Goal: Transaction & Acquisition: Purchase product/service

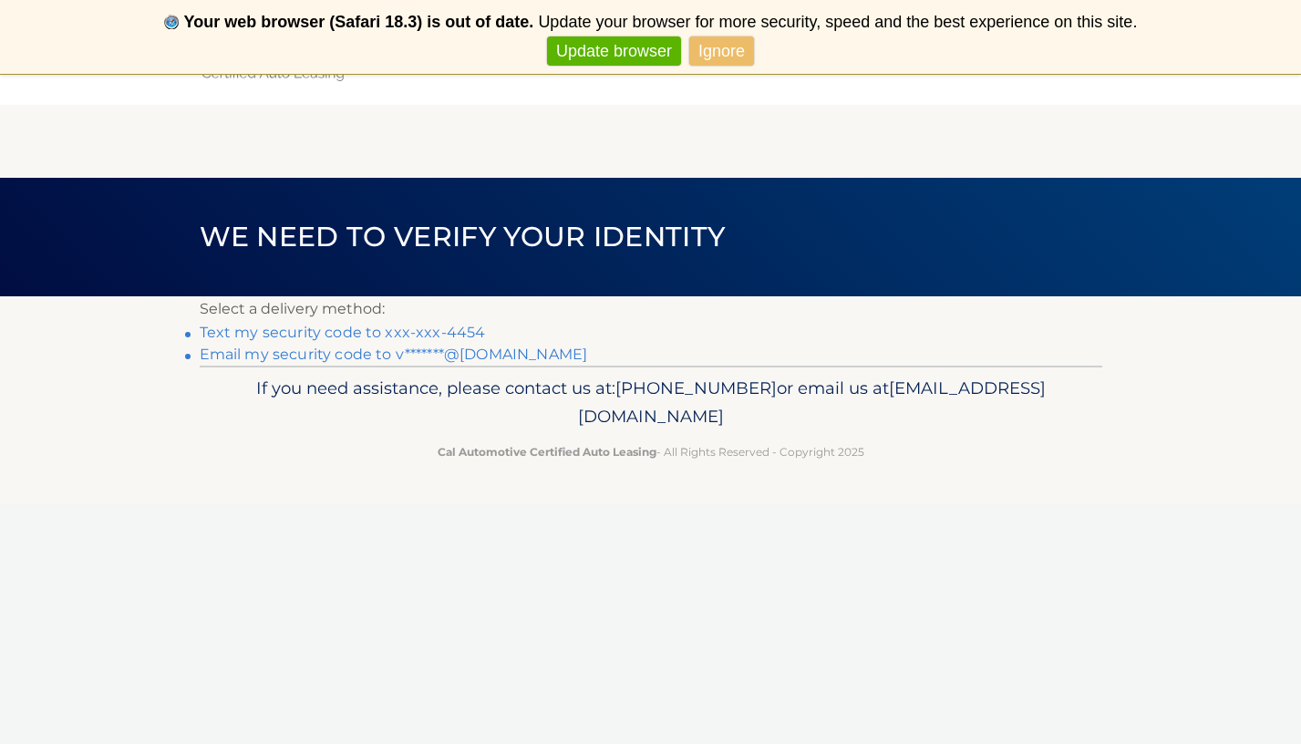
click at [220, 354] on link "Email my security code to v*******@[DOMAIN_NAME]" at bounding box center [394, 354] width 388 height 17
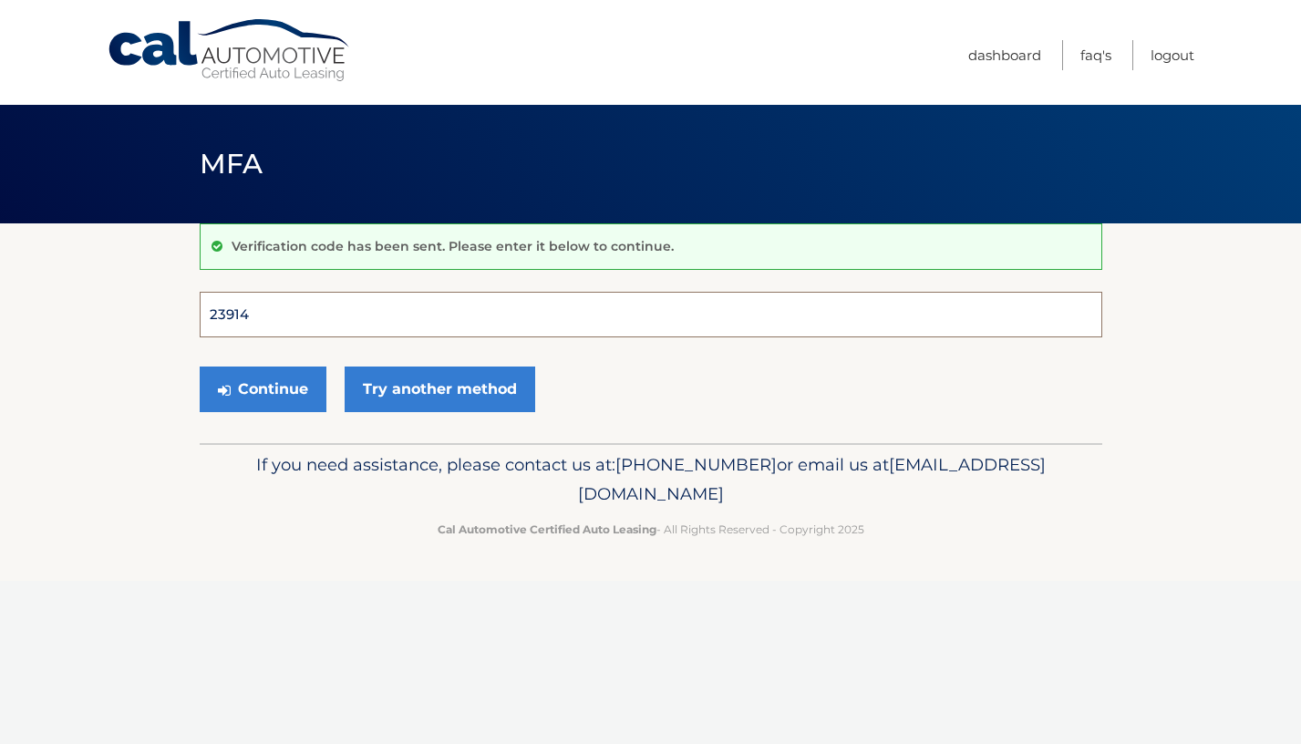
type input "239146"
click at [262, 388] on button "Continue" at bounding box center [263, 390] width 127 height 46
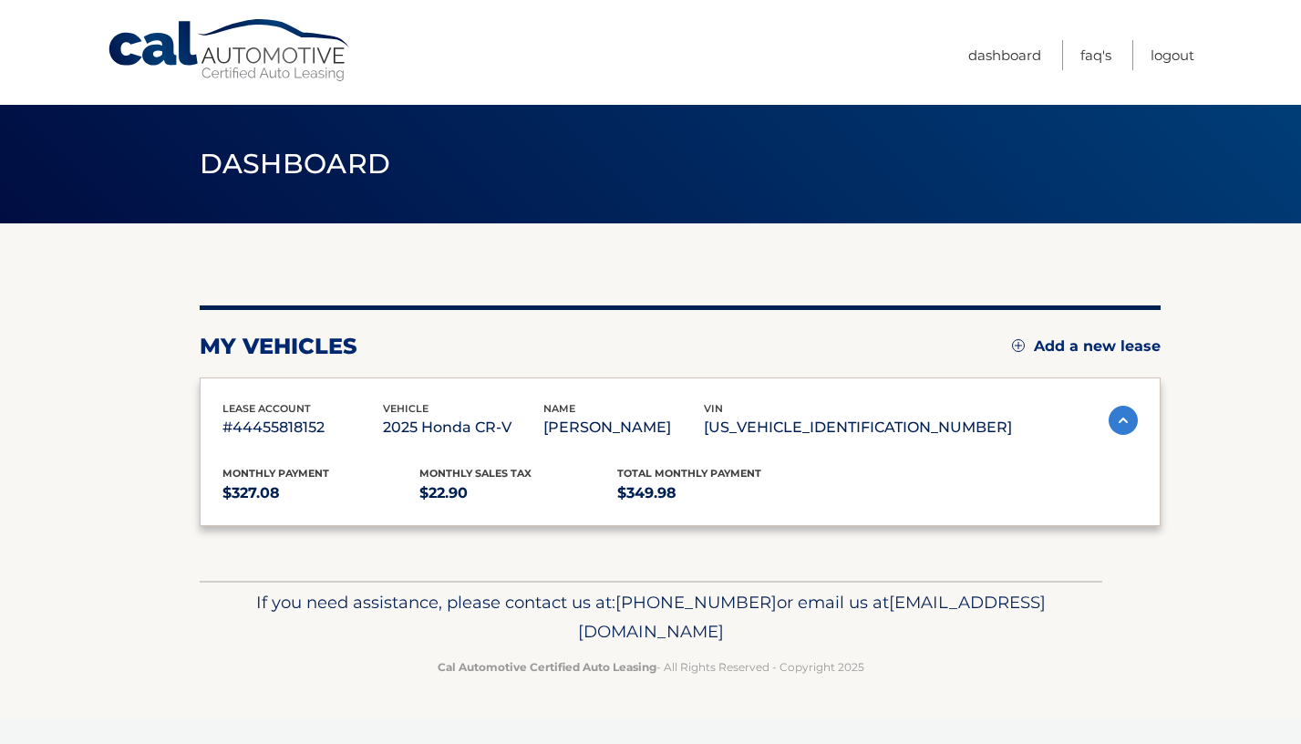
click at [292, 404] on span "lease account" at bounding box center [266, 408] width 88 height 13
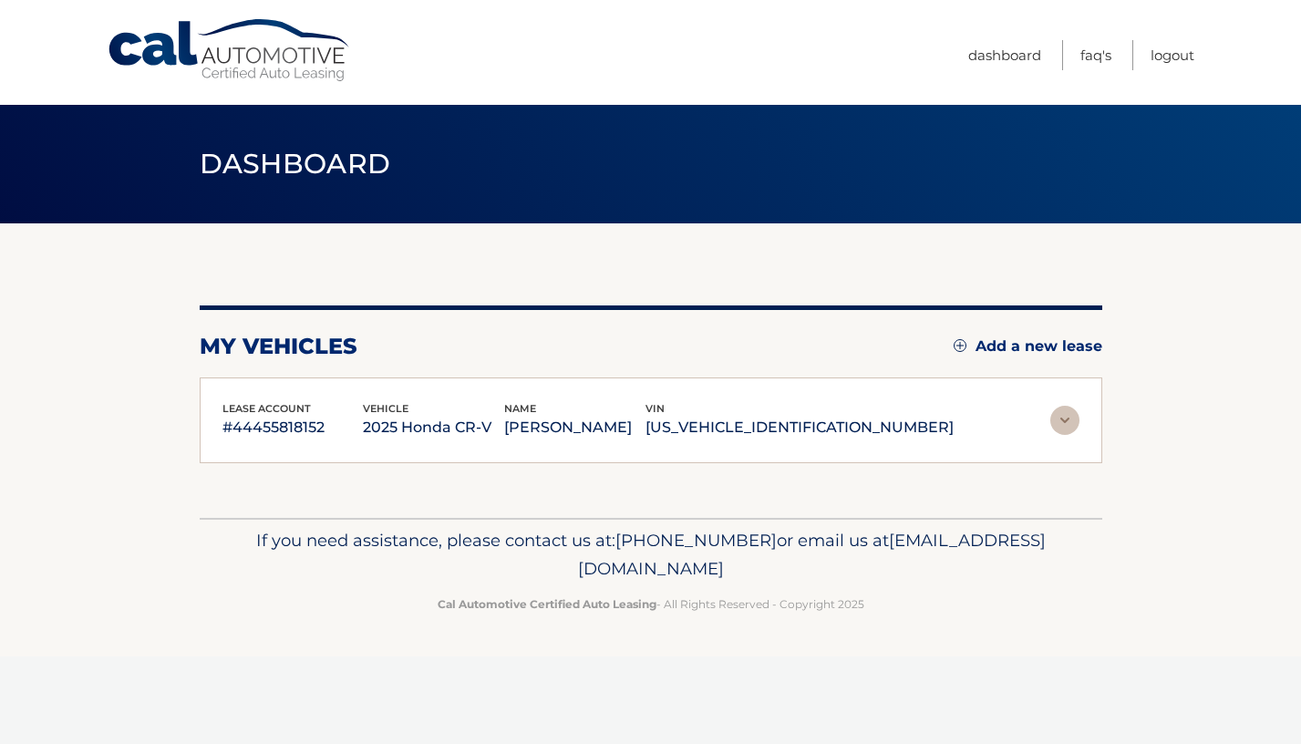
click at [303, 406] on span "lease account" at bounding box center [266, 408] width 88 height 13
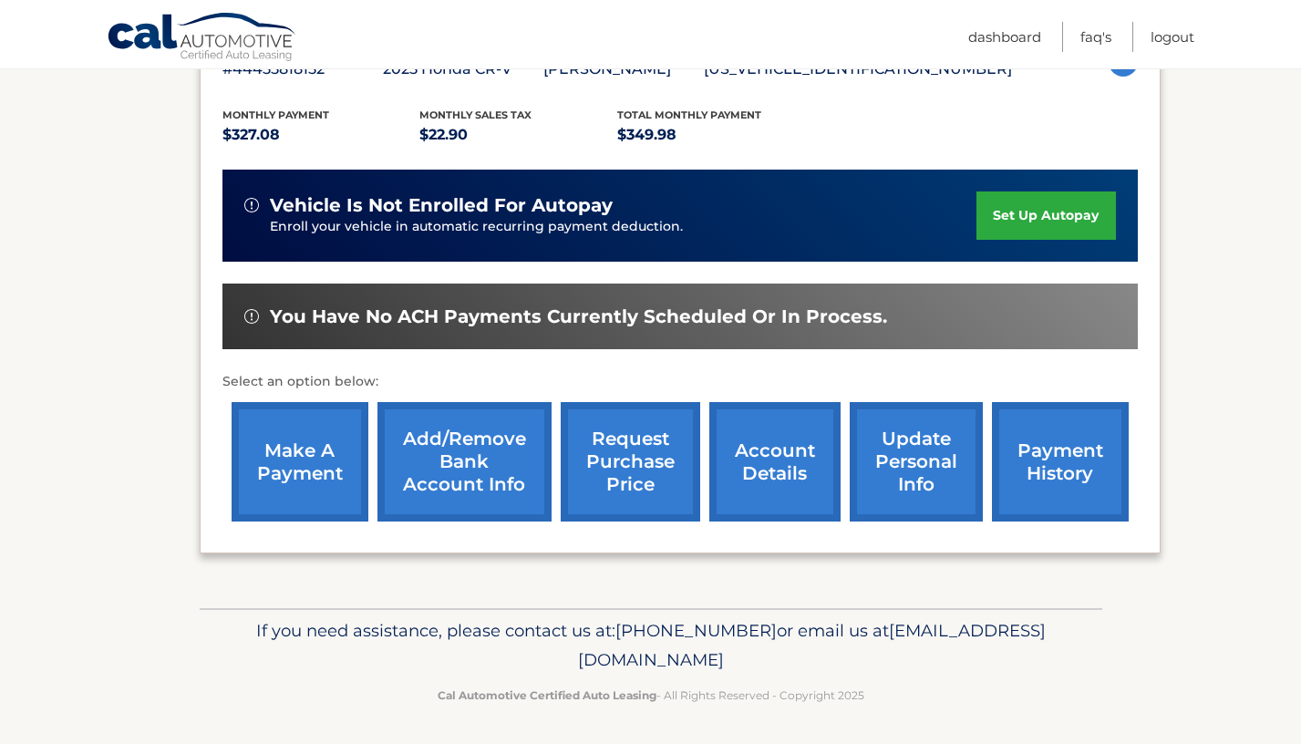
scroll to position [356, 0]
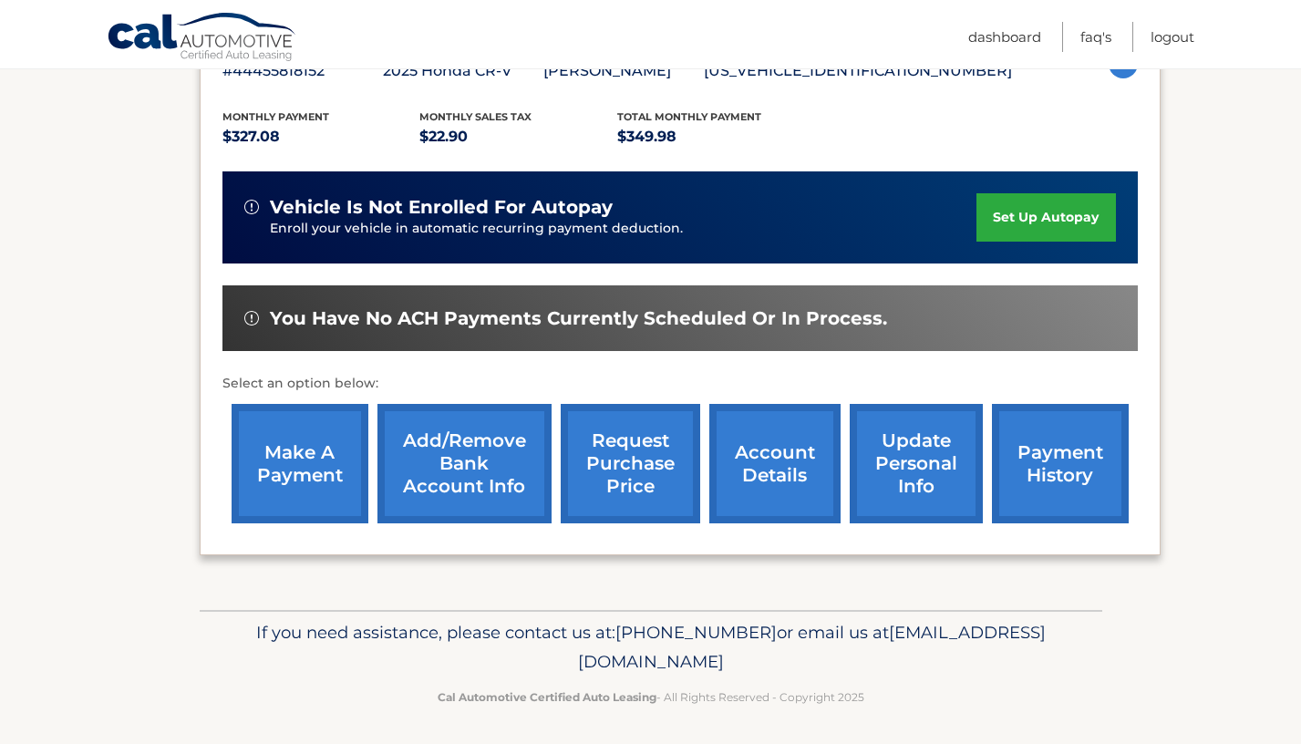
click at [336, 487] on link "make a payment" at bounding box center [300, 463] width 137 height 119
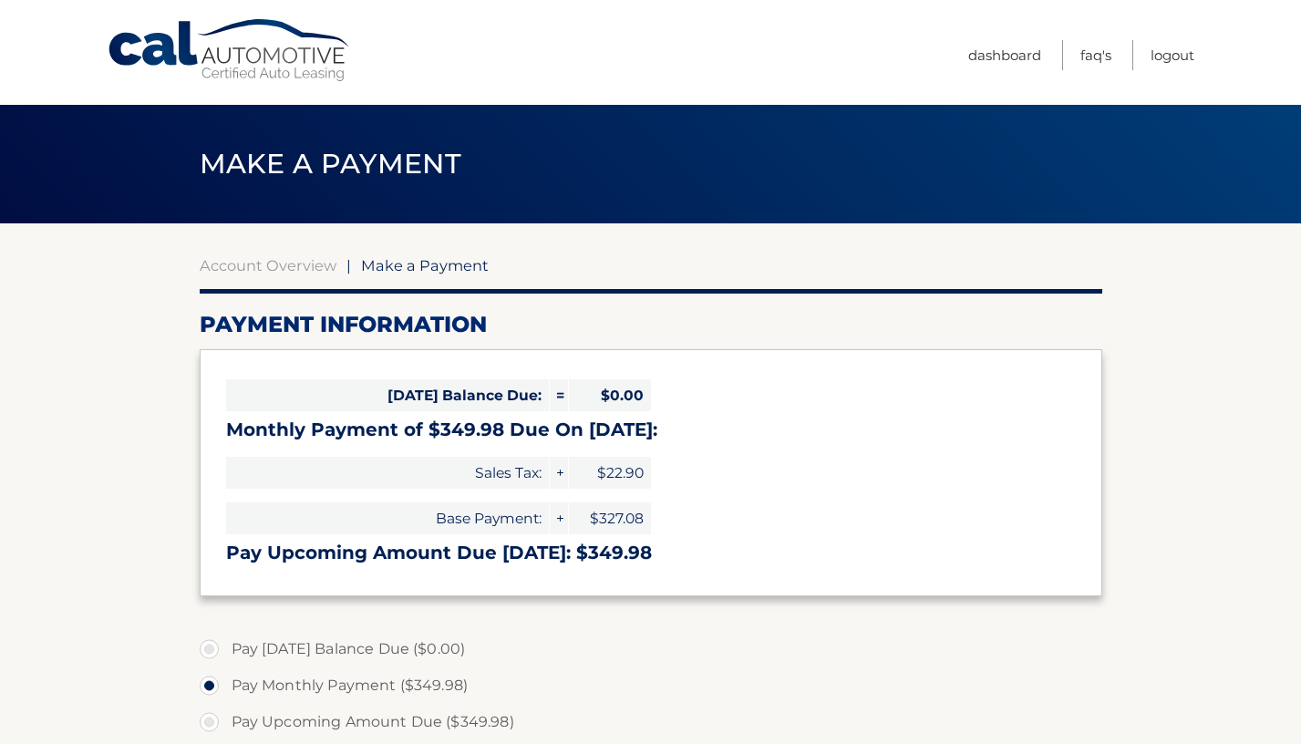
select select "MTkyNzA1ZDEtZGYwNi00N2JiLWJhNWItYTcxN2IxZTQ0YzEw"
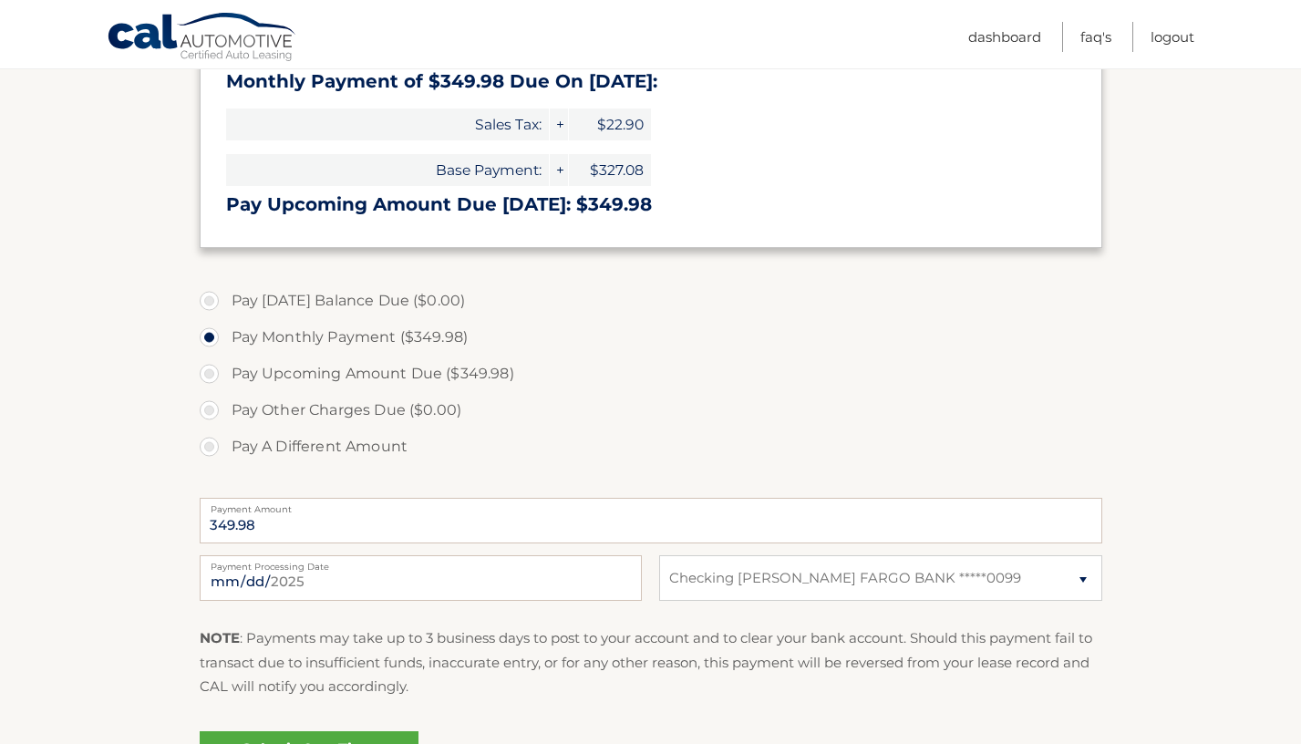
scroll to position [352, 0]
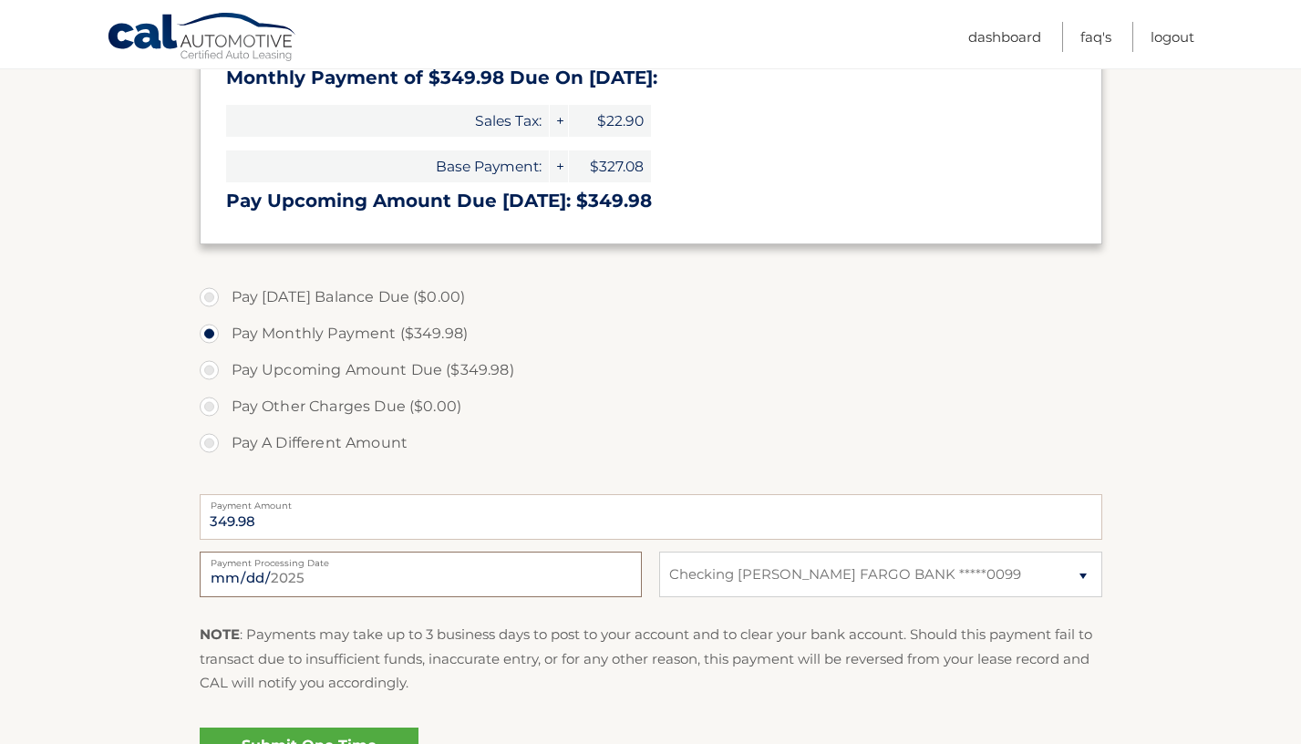
click at [300, 582] on input "2025-09-04" at bounding box center [421, 575] width 442 height 46
type input "2025-09-26"
click at [455, 701] on div "NOTE : Payments may take up to 3 business days to post to your account and to c…" at bounding box center [651, 666] width 903 height 86
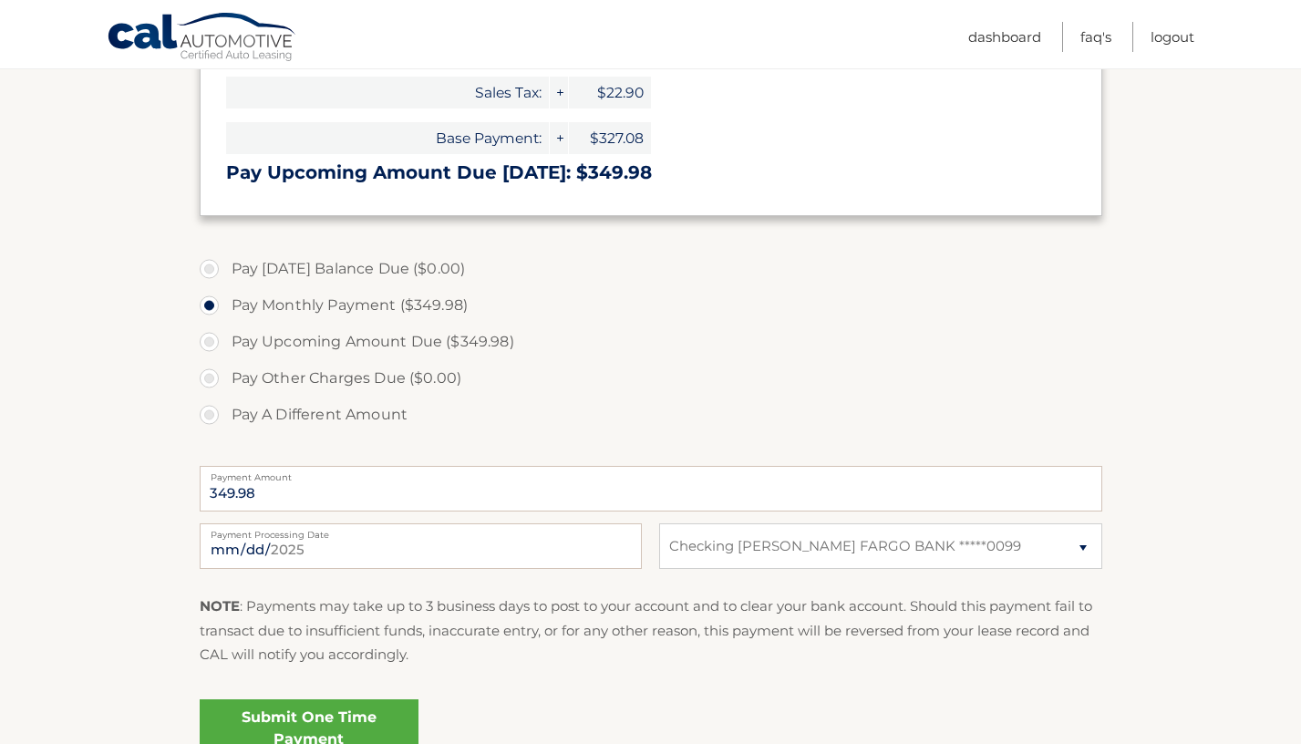
scroll to position [408, 0]
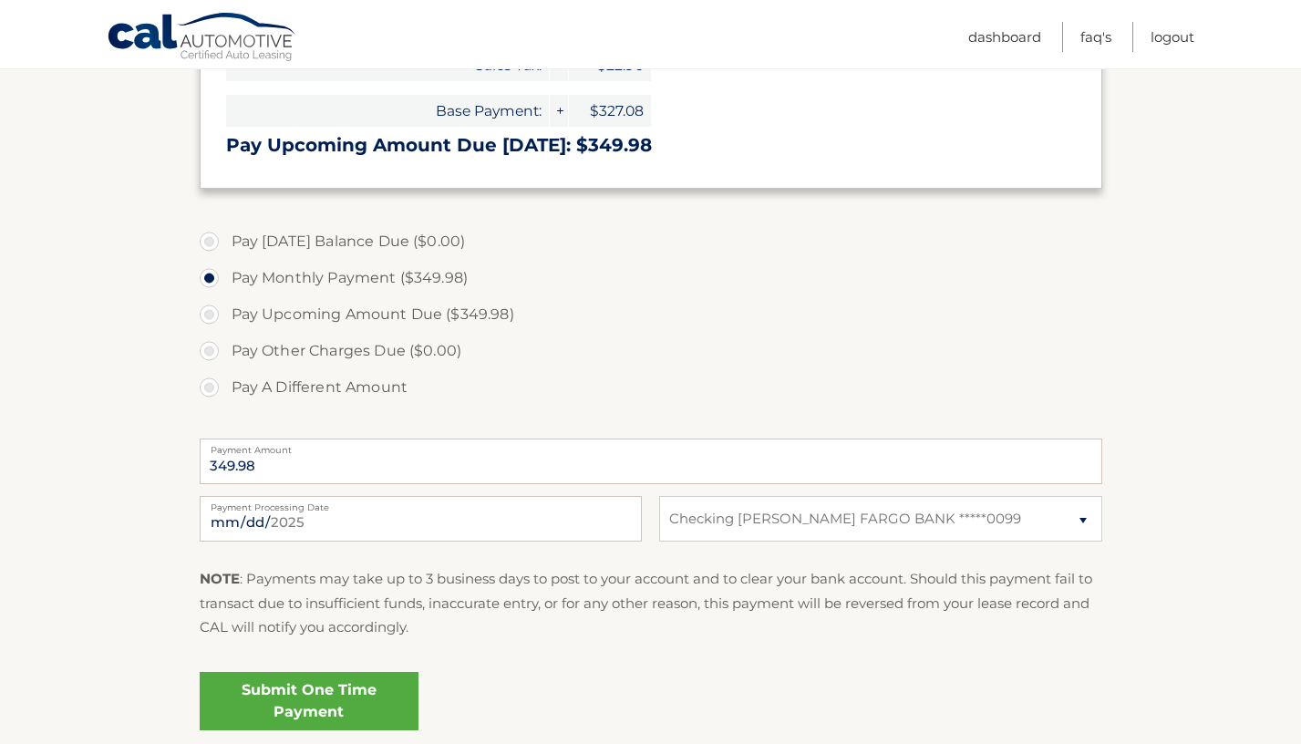
click at [373, 694] on link "Submit One Time Payment" at bounding box center [309, 701] width 219 height 58
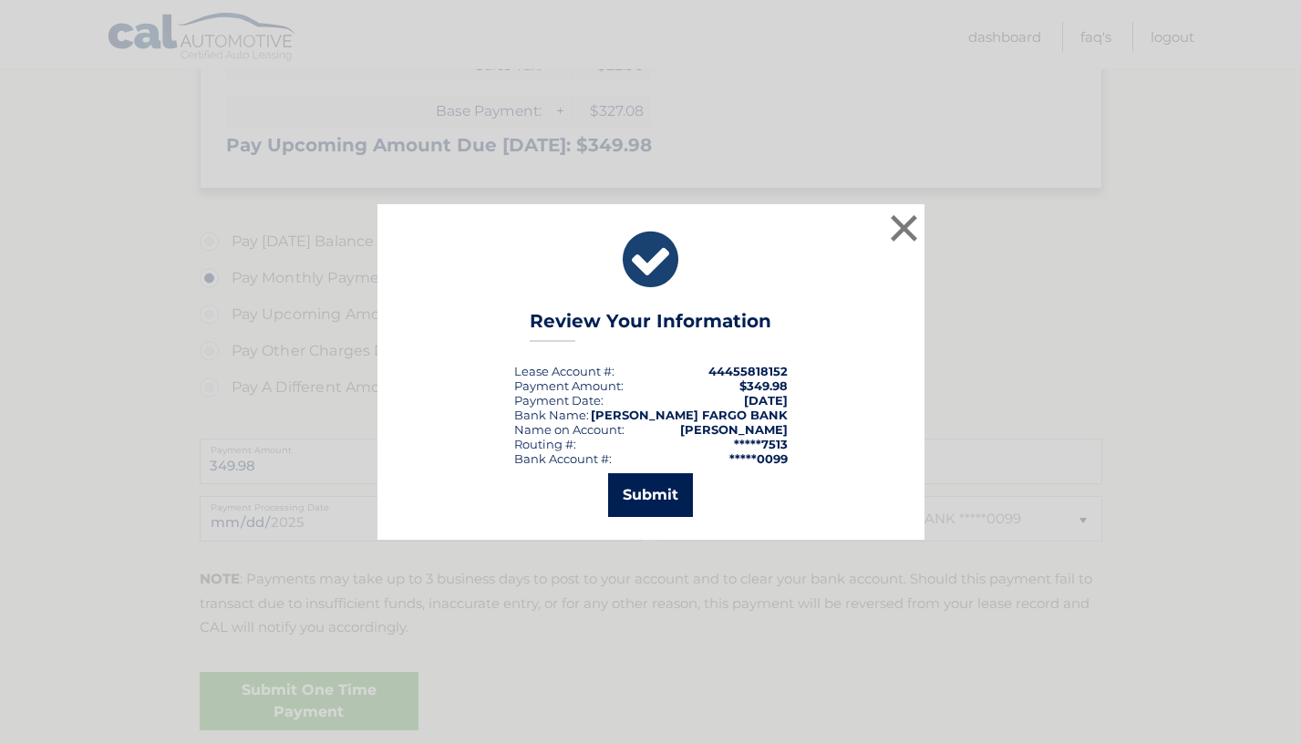
click at [675, 491] on button "Submit" at bounding box center [650, 495] width 85 height 44
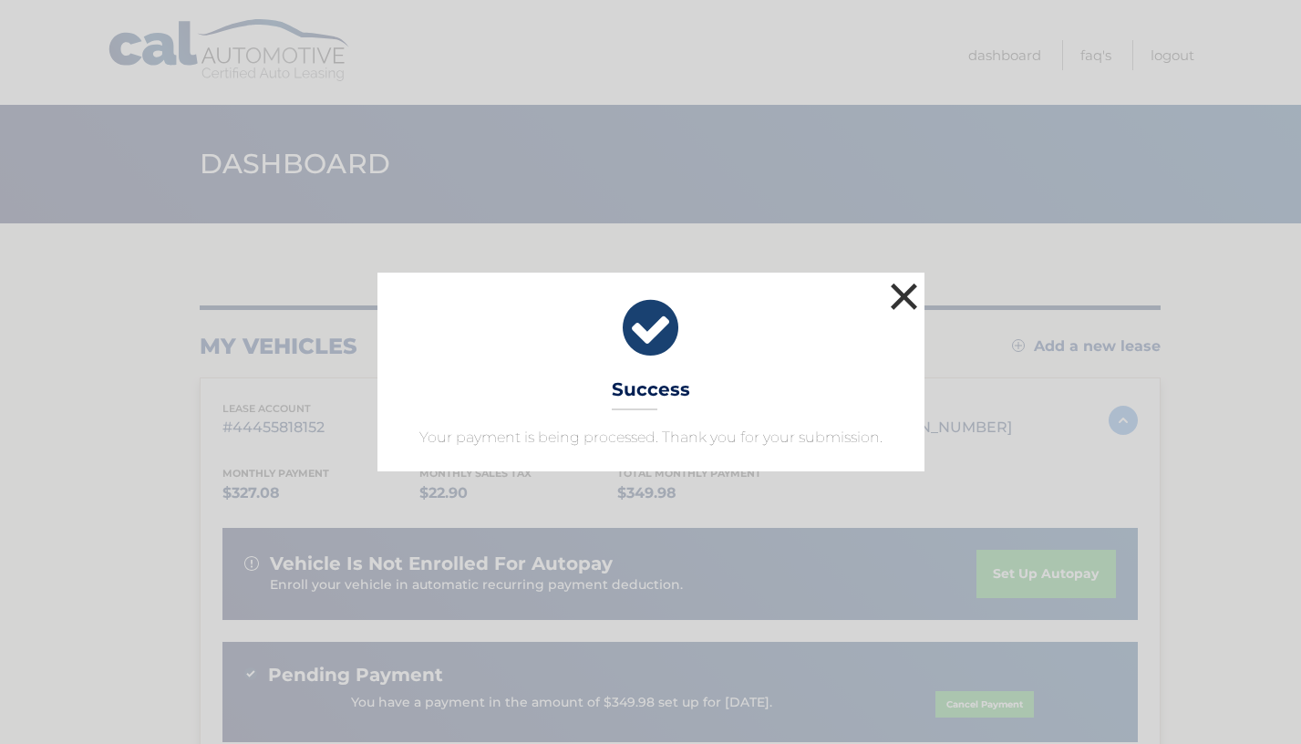
click at [909, 295] on button "×" at bounding box center [904, 296] width 36 height 36
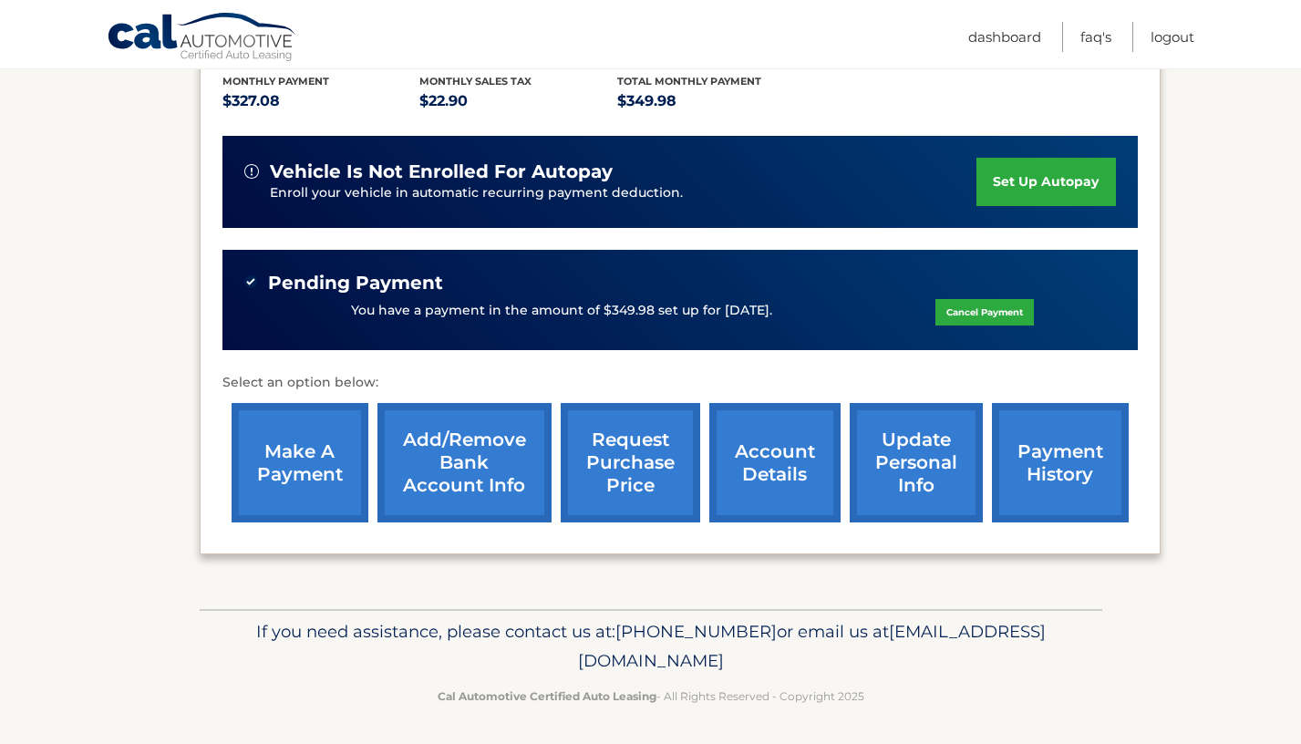
scroll to position [390, 0]
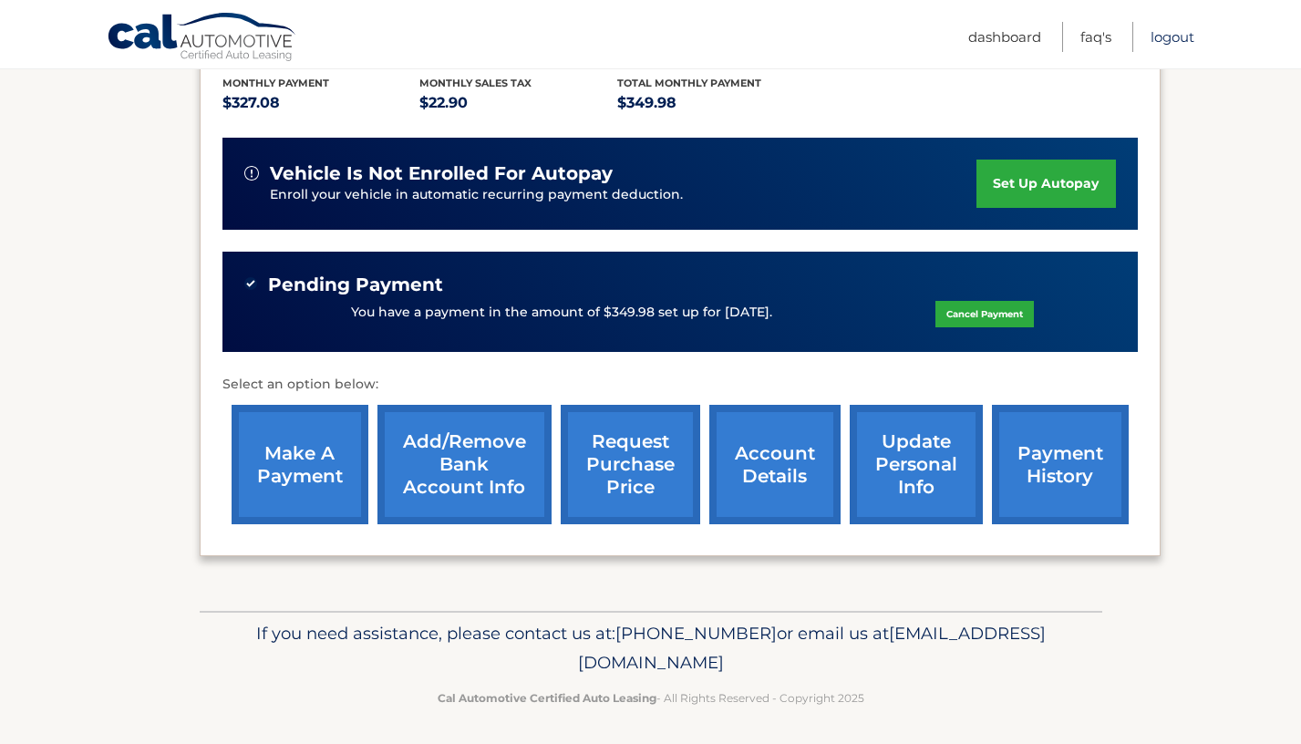
click at [1162, 39] on link "Logout" at bounding box center [1173, 37] width 44 height 30
